Goal: Task Accomplishment & Management: Manage account settings

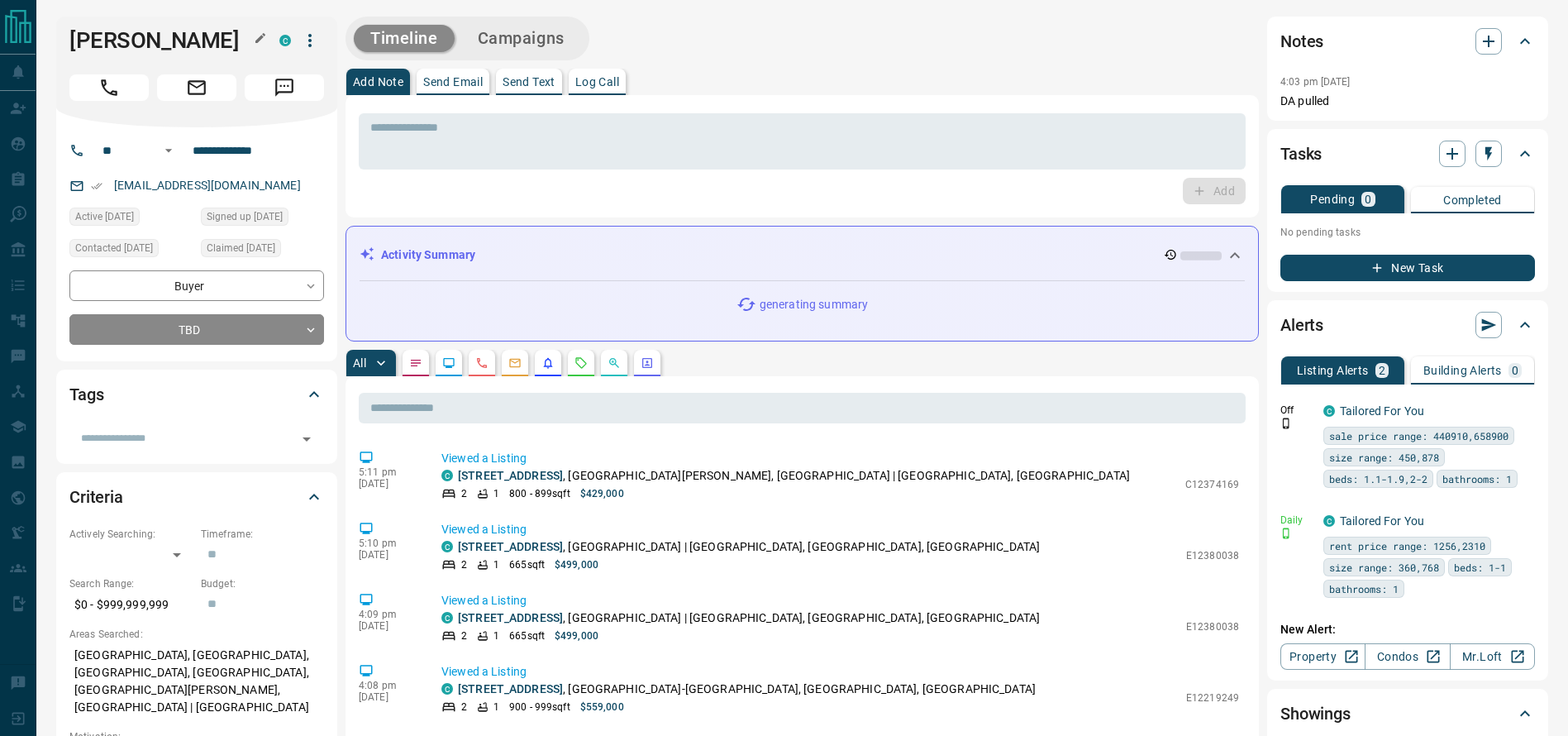
click at [99, 31] on h1 "[PERSON_NAME]" at bounding box center [161, 41] width 185 height 27
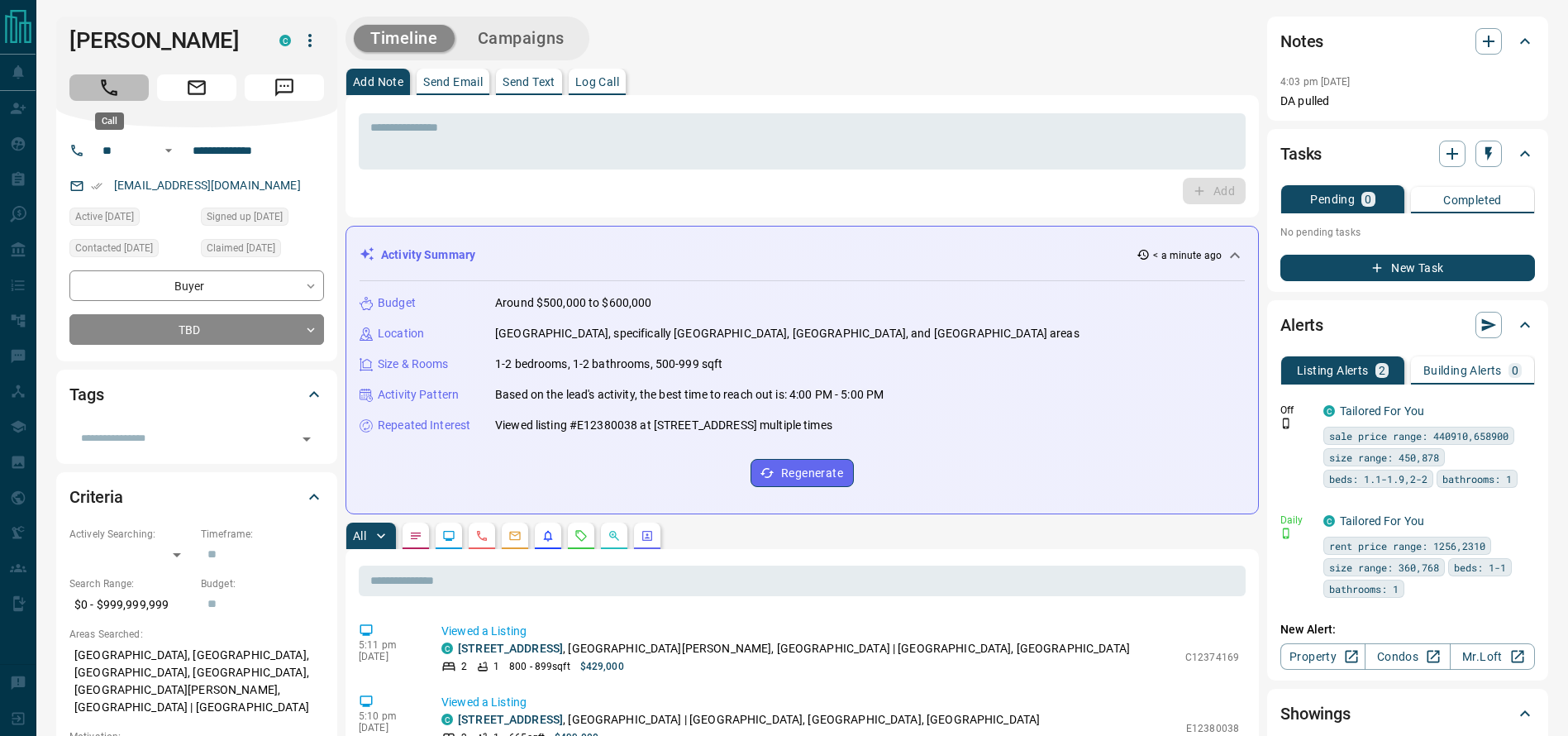
click at [84, 90] on button "Call" at bounding box center [108, 87] width 79 height 27
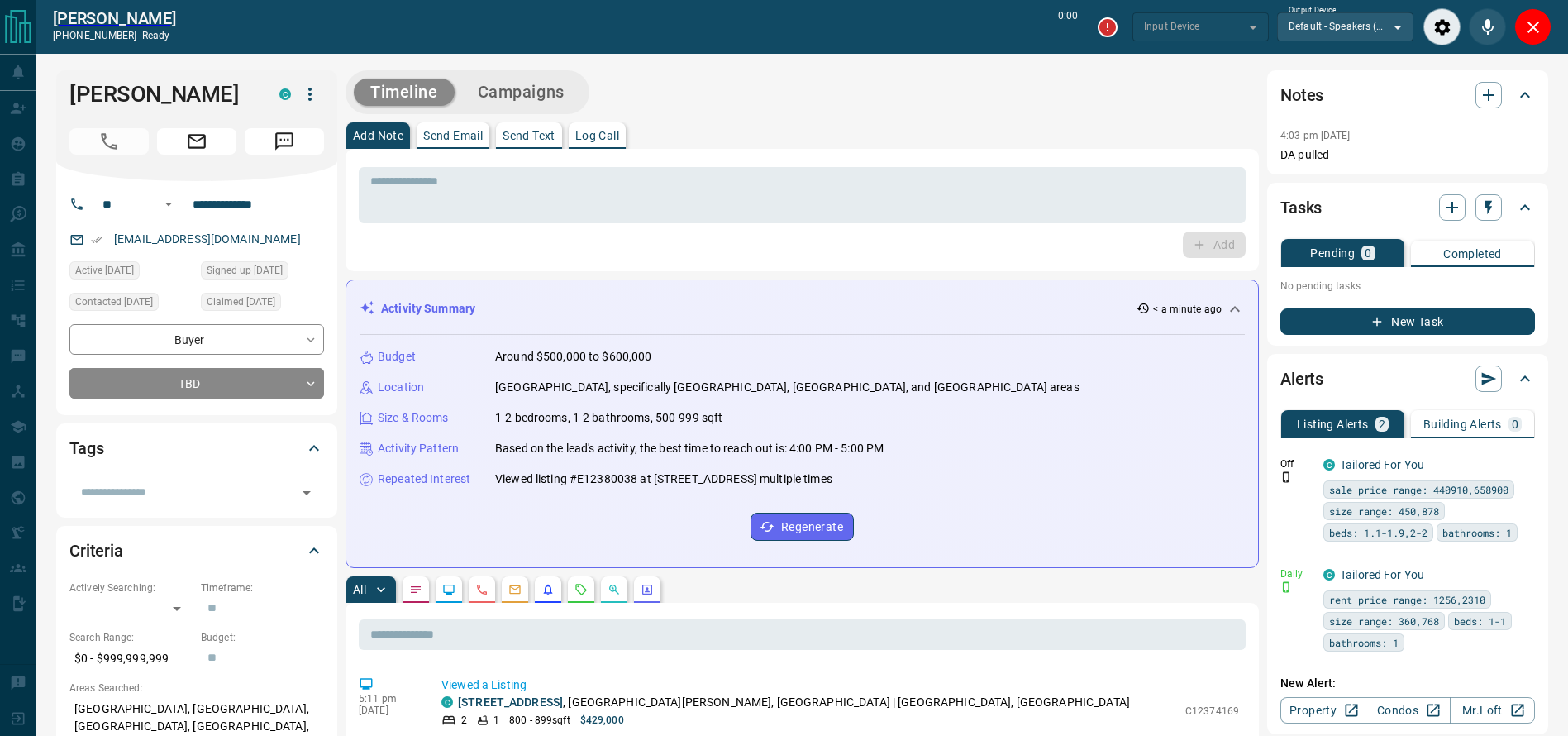
type input "*******"
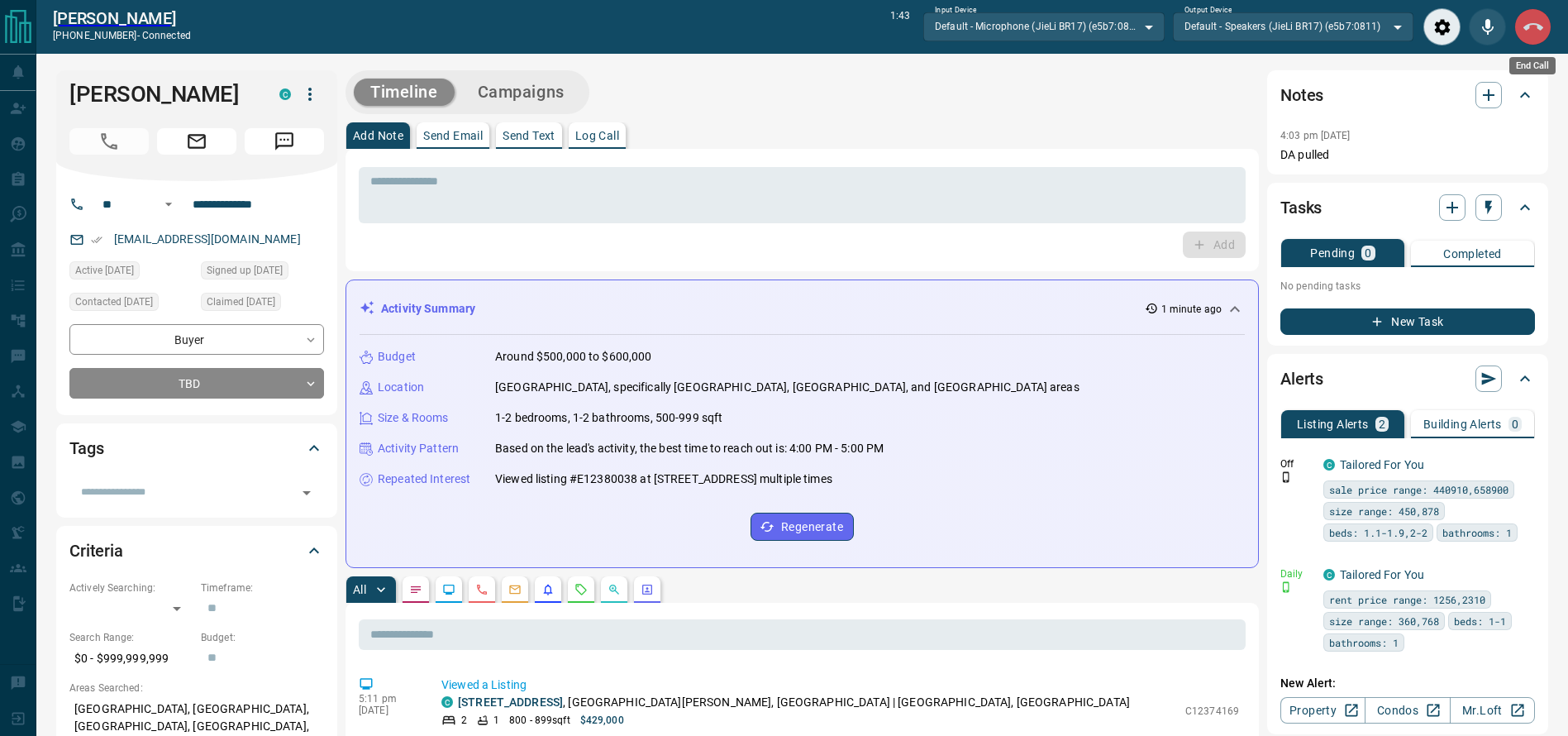
click at [1524, 31] on icon "End Call" at bounding box center [1533, 27] width 20 height 20
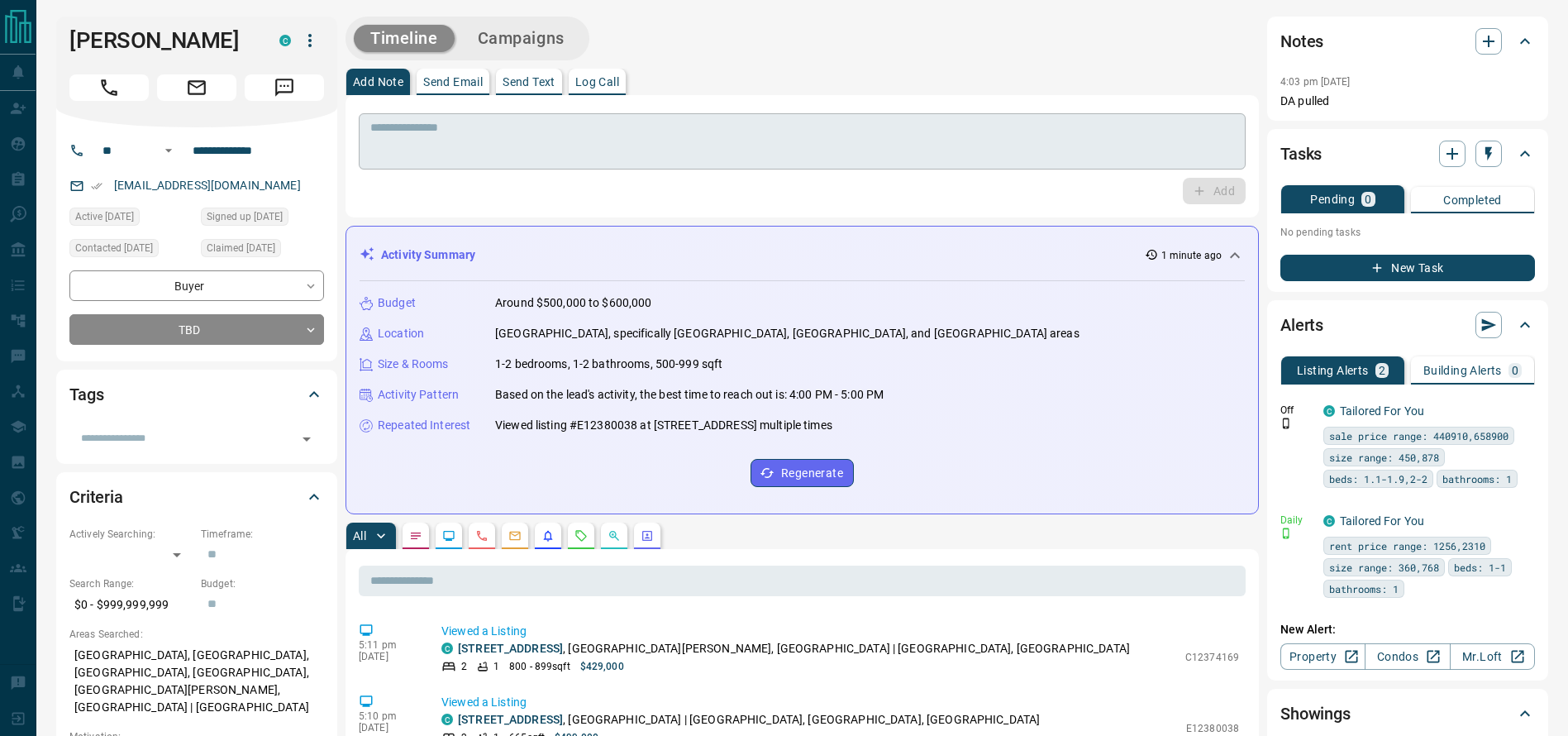
click at [1010, 117] on div "* ​" at bounding box center [802, 142] width 887 height 57
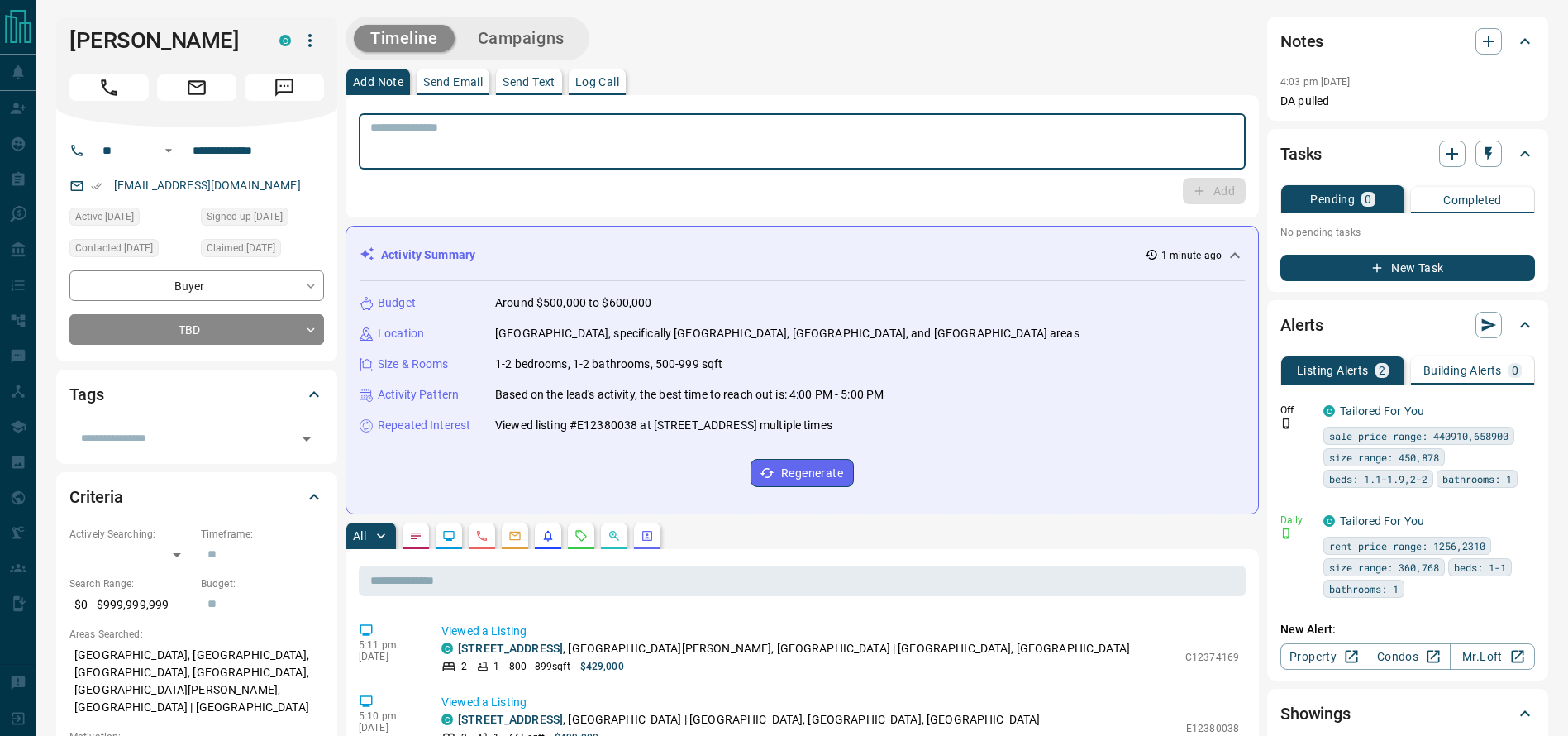
click at [978, 141] on textarea at bounding box center [802, 142] width 864 height 42
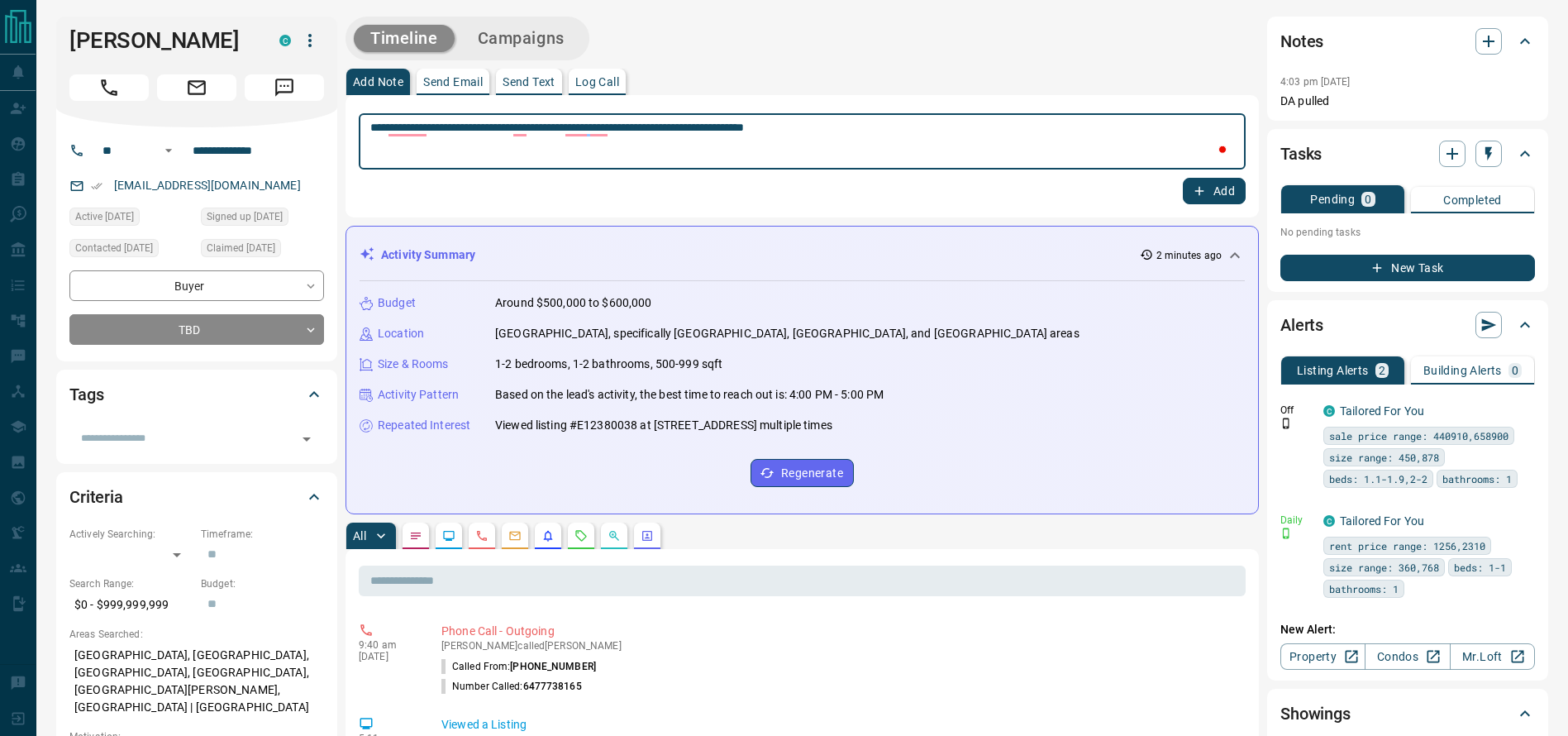
type textarea "**********"
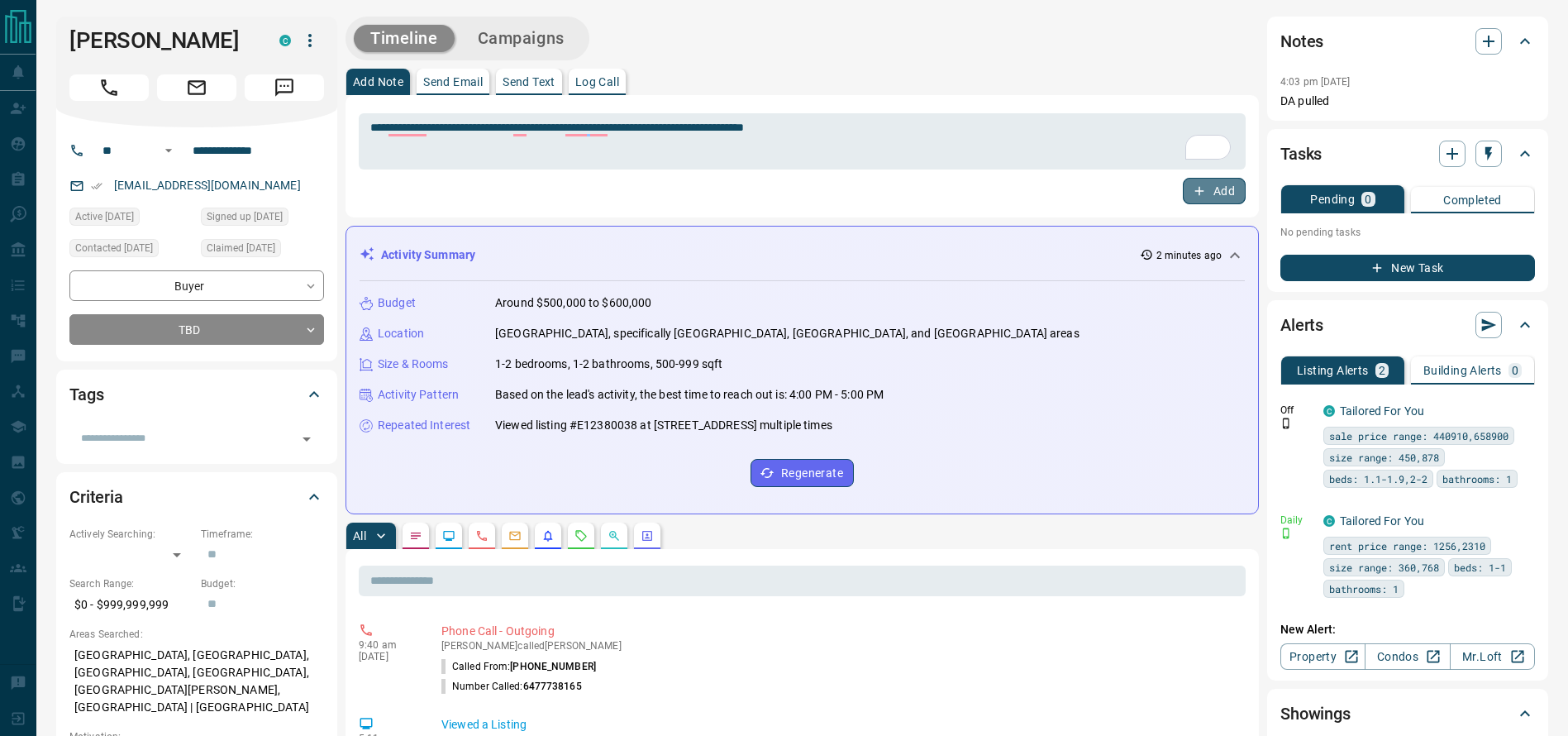
click at [1207, 191] on button "Add" at bounding box center [1213, 191] width 62 height 27
click at [1314, 274] on button "New Task" at bounding box center [1407, 268] width 255 height 27
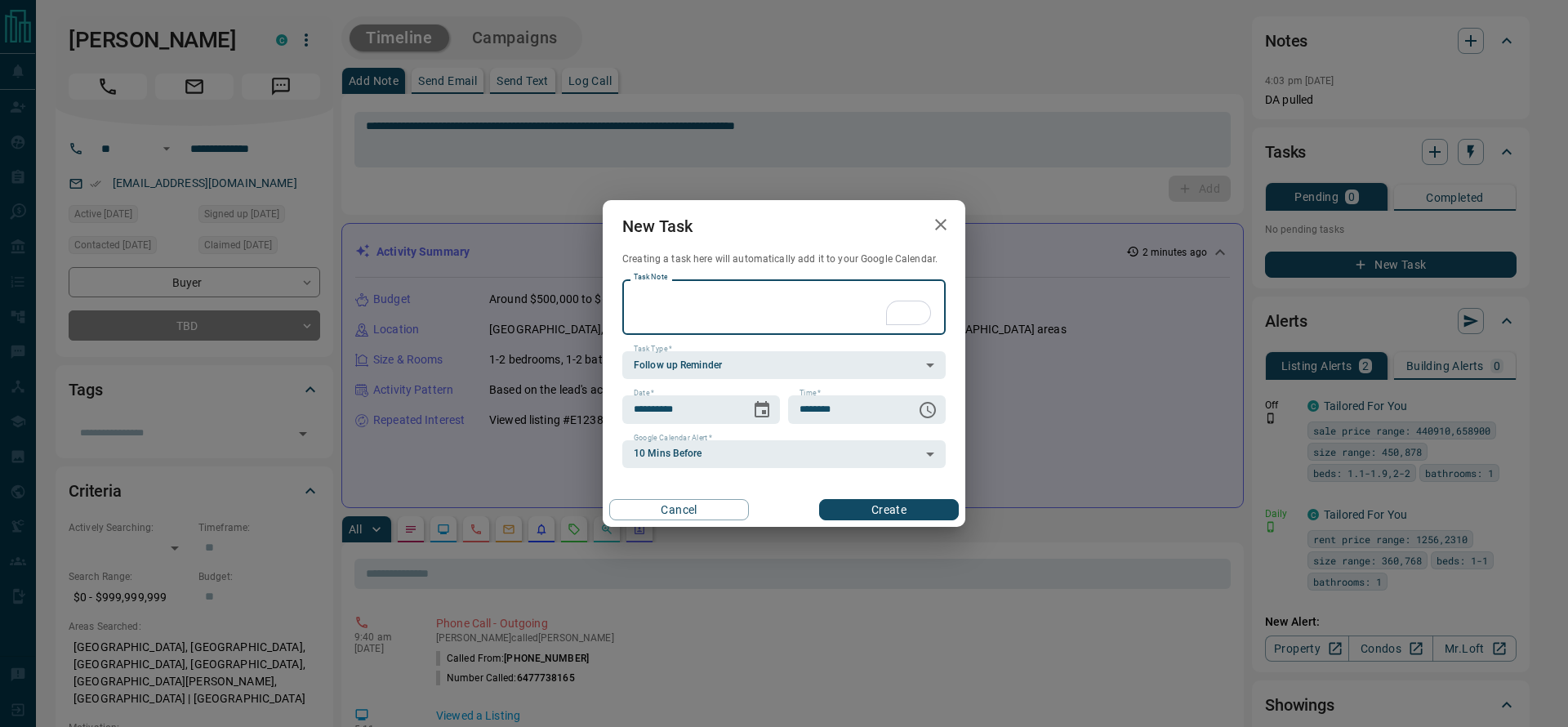
click at [781, 410] on div "**********" at bounding box center [784, 410] width 323 height 28
click at [770, 410] on icon "Choose date, selected date is Sep 13, 2025" at bounding box center [762, 410] width 15 height 16
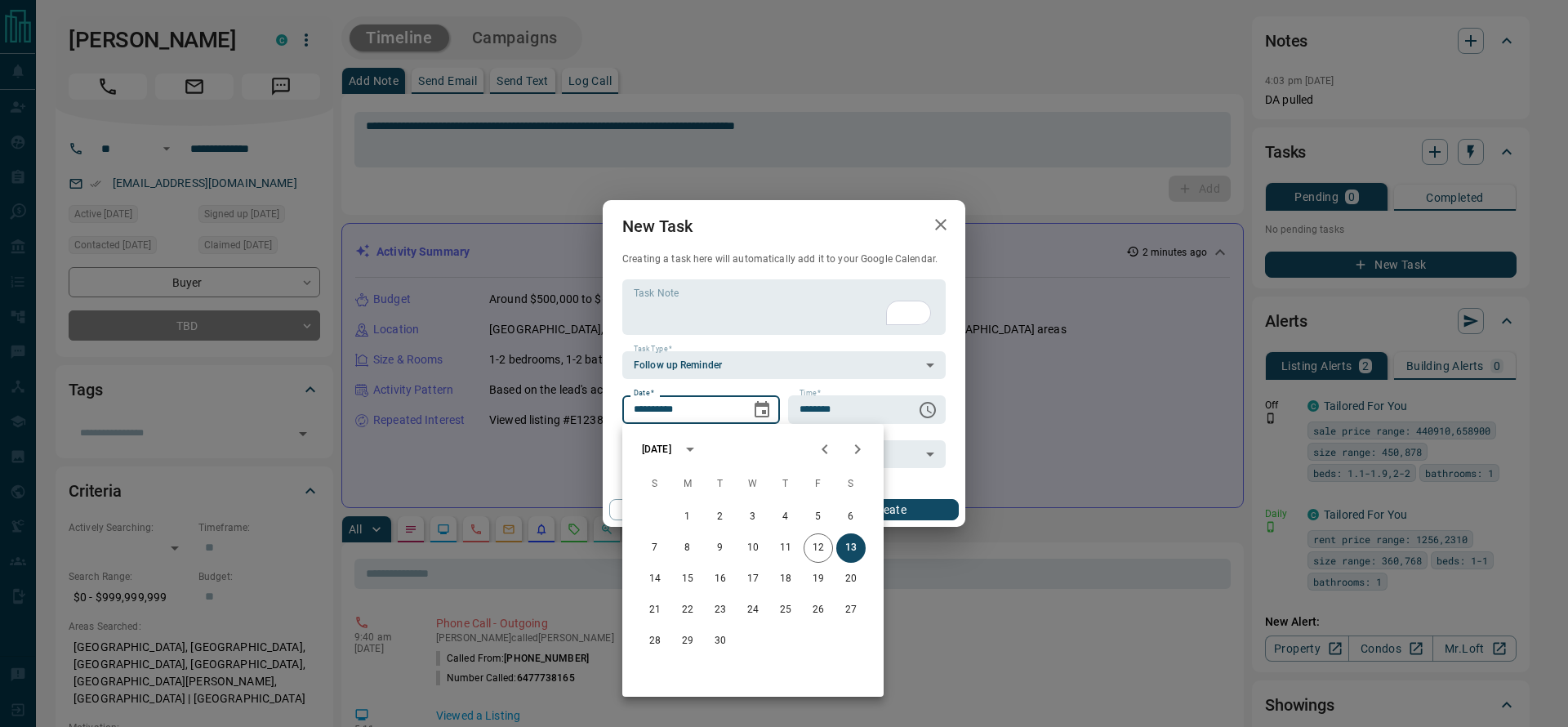
click at [849, 443] on icon "Next month" at bounding box center [858, 449] width 20 height 20
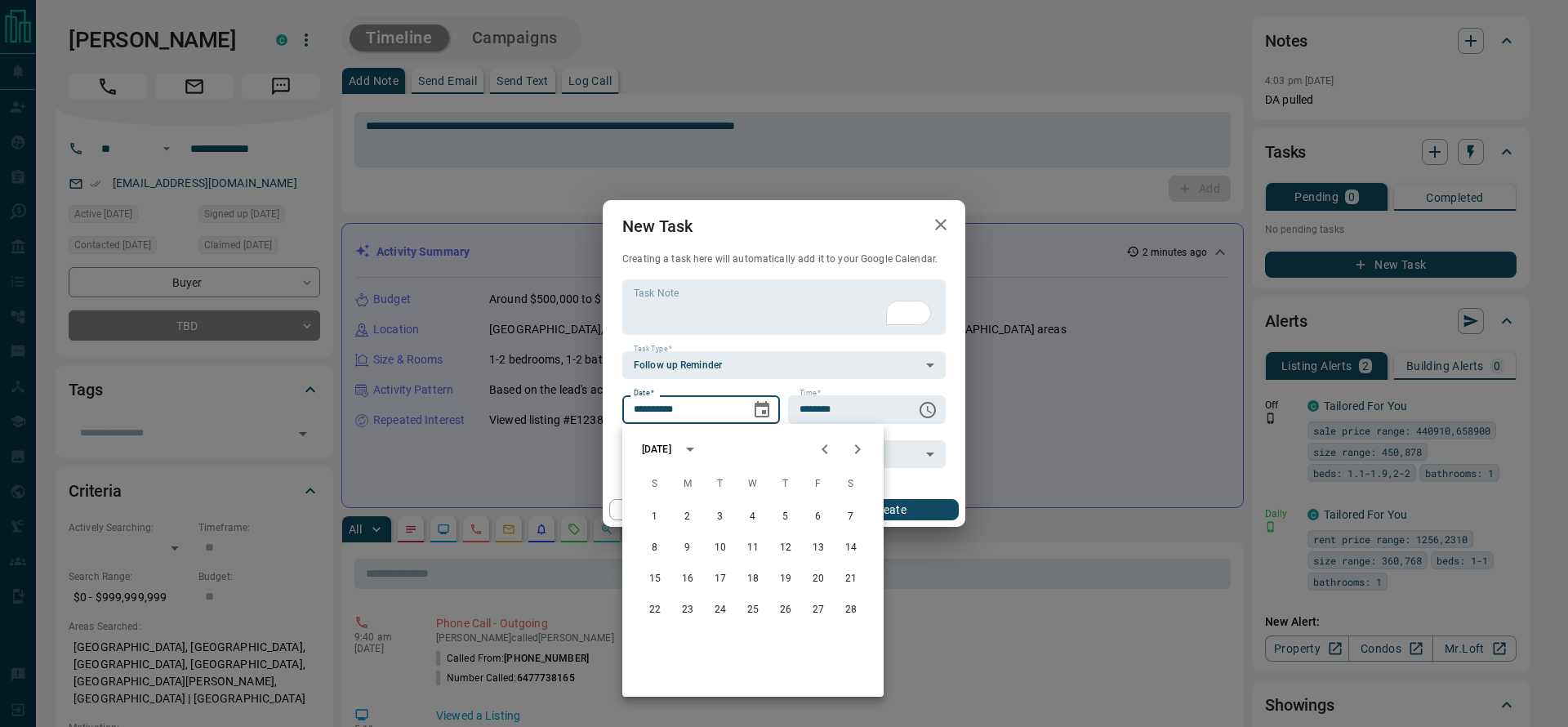
click at [831, 439] on icon "Previous month" at bounding box center [825, 449] width 20 height 20
click at [787, 535] on button "8" at bounding box center [786, 549] width 30 height 30
type input "**********"
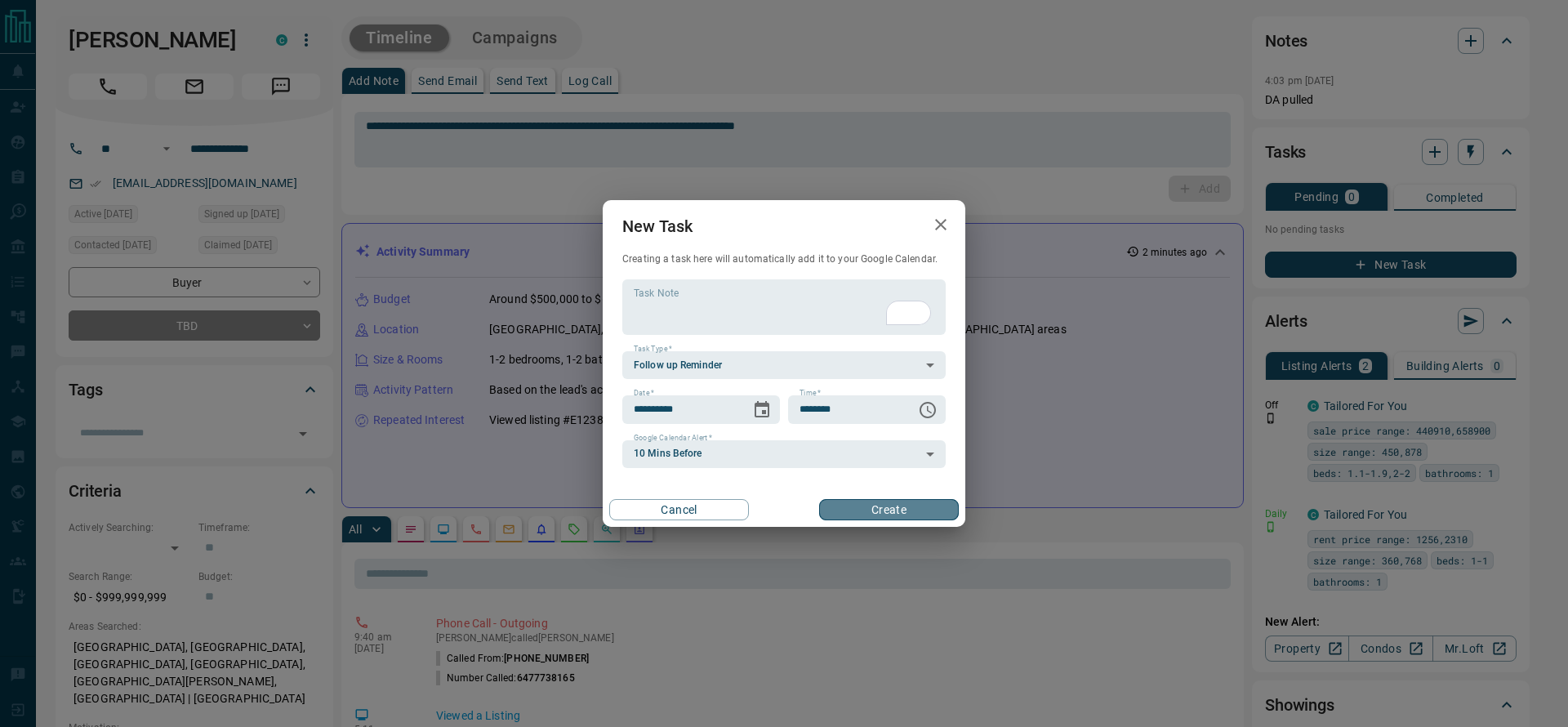
click at [853, 509] on button "Create" at bounding box center [889, 510] width 140 height 21
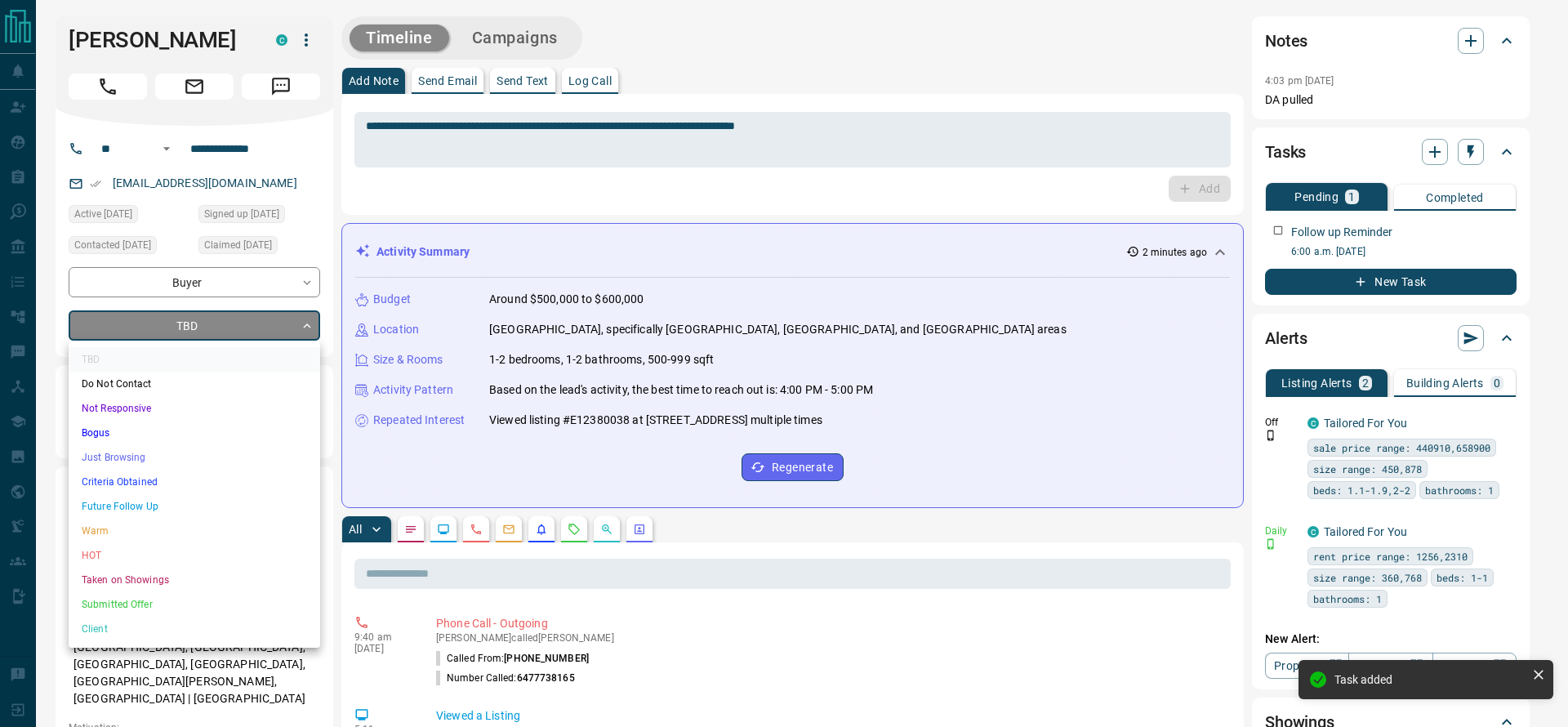
click at [186, 475] on li "Criteria Obtained" at bounding box center [194, 482] width 252 height 25
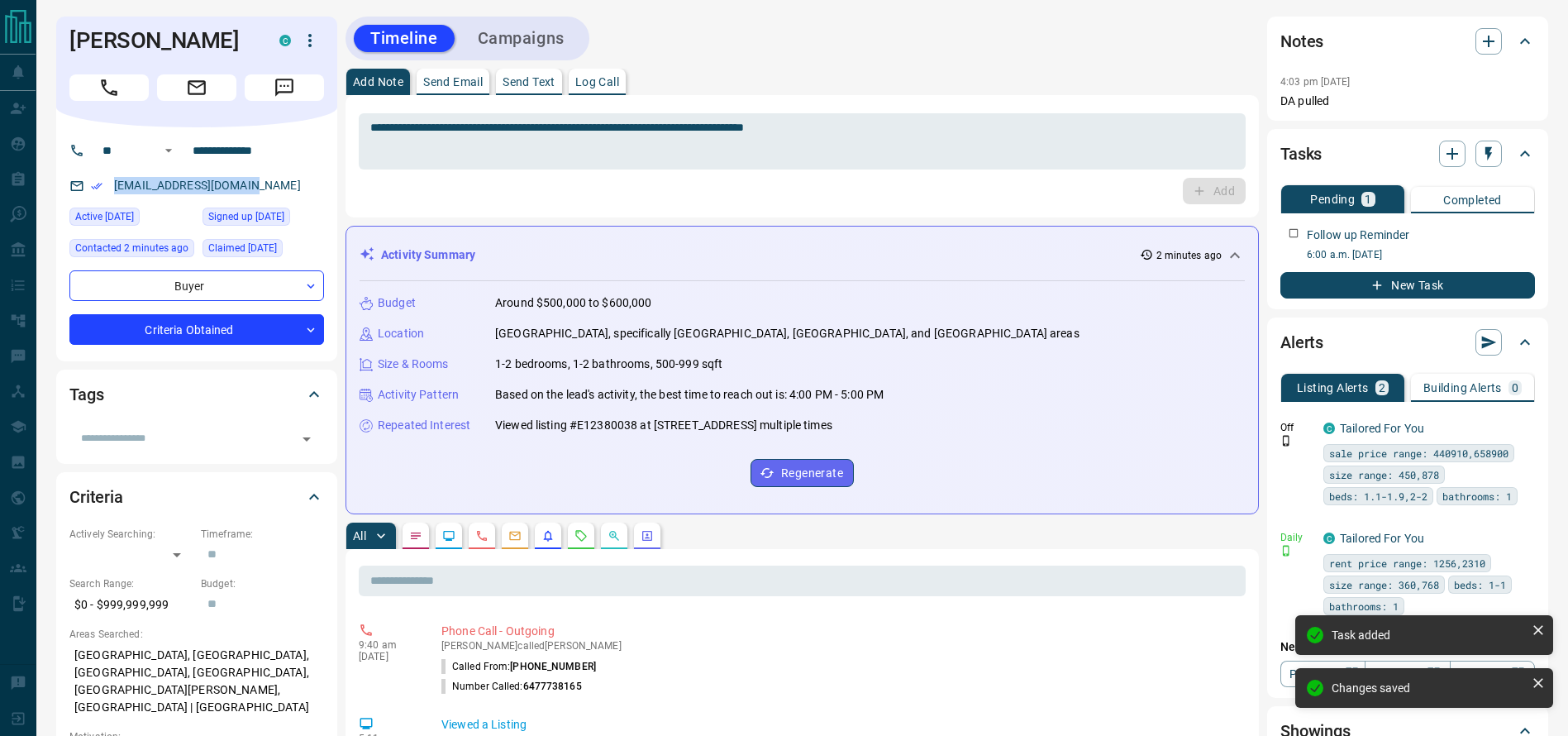
drag, startPoint x: 285, startPoint y: 186, endPoint x: 103, endPoint y: 186, distance: 182.0
click at [103, 186] on div "[EMAIL_ADDRESS][DOMAIN_NAME]" at bounding box center [196, 186] width 255 height 27
copy link "[EMAIL_ADDRESS][DOMAIN_NAME]"
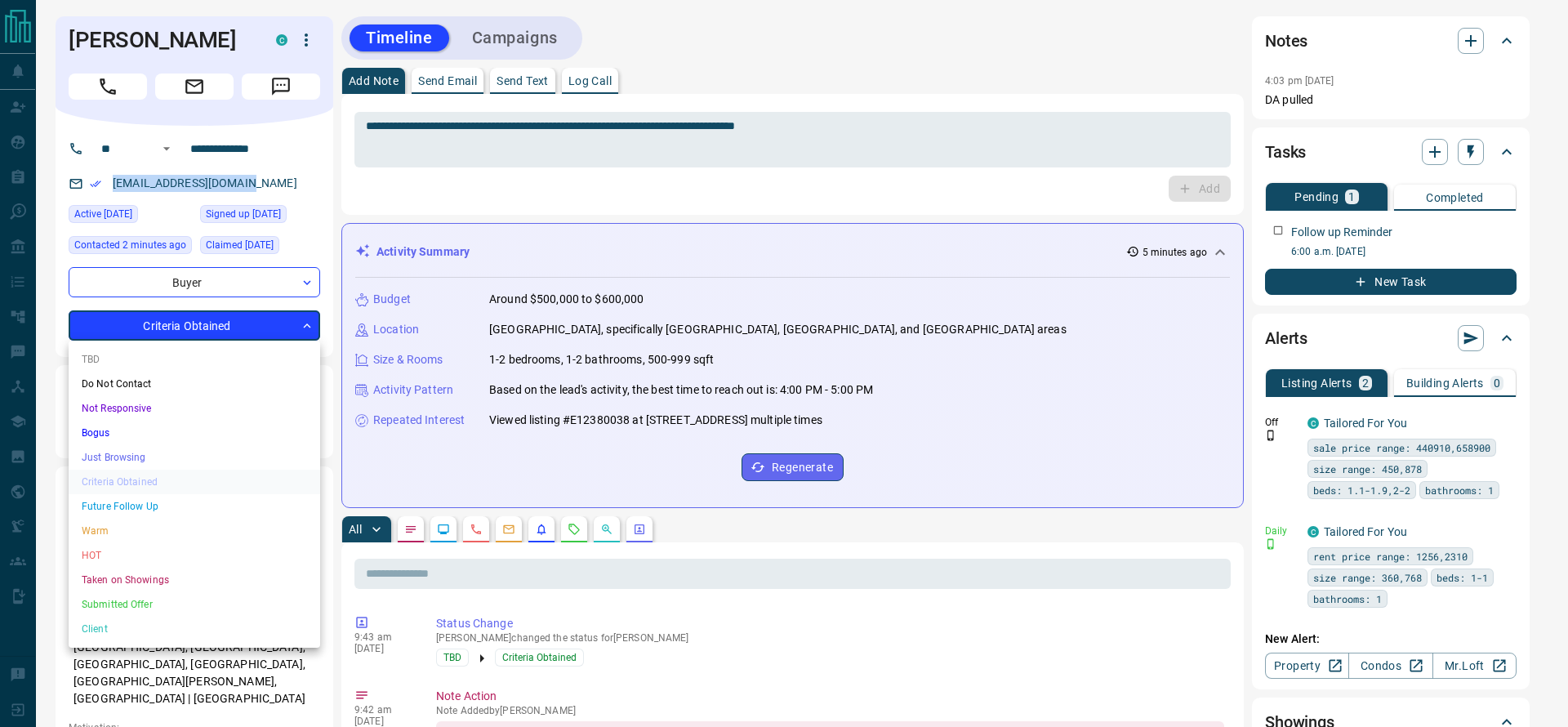
drag, startPoint x: 256, startPoint y: 311, endPoint x: 241, endPoint y: 325, distance: 20.5
click at [151, 502] on li "Future Follow Up" at bounding box center [194, 507] width 252 height 25
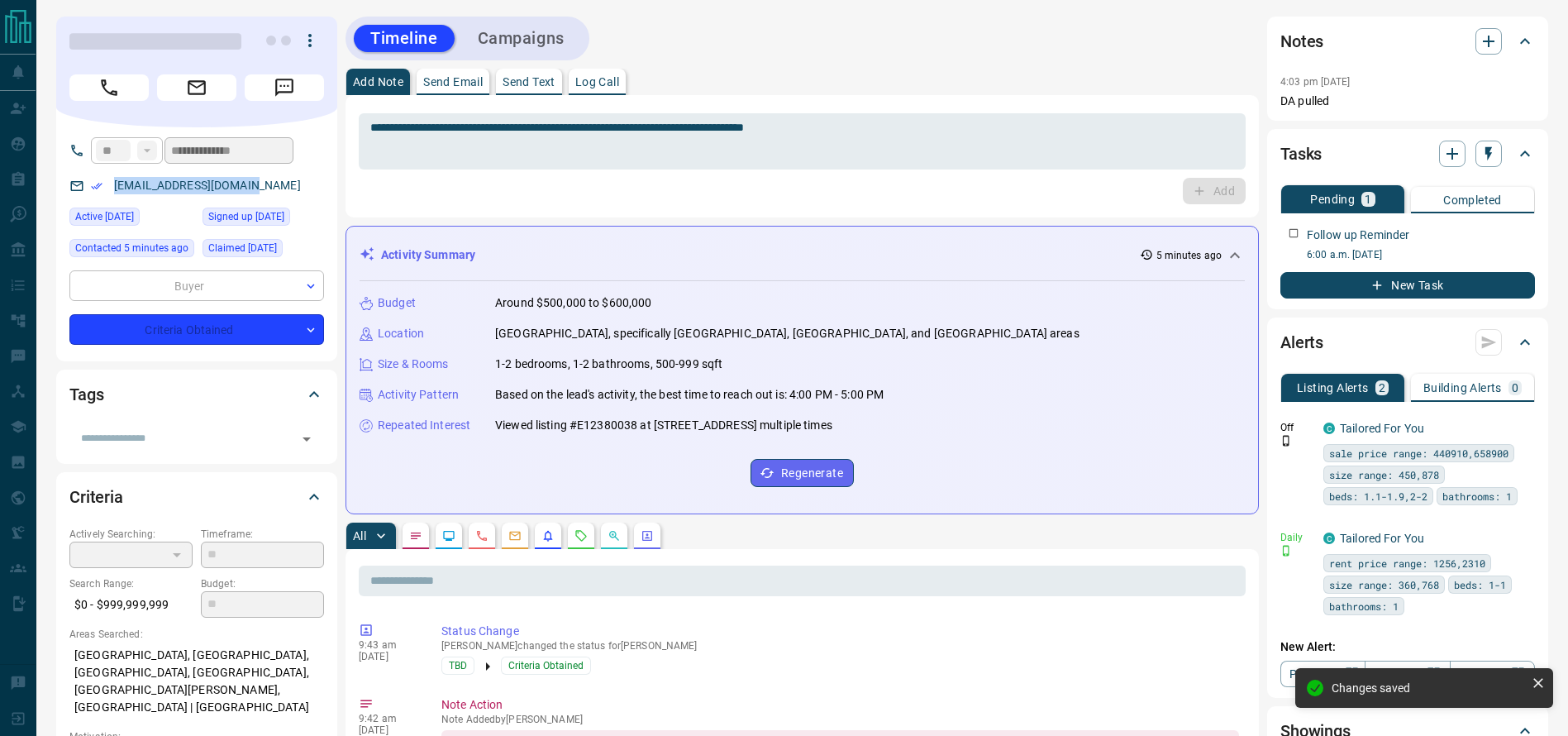
type input "*"
